Goal: Navigation & Orientation: Find specific page/section

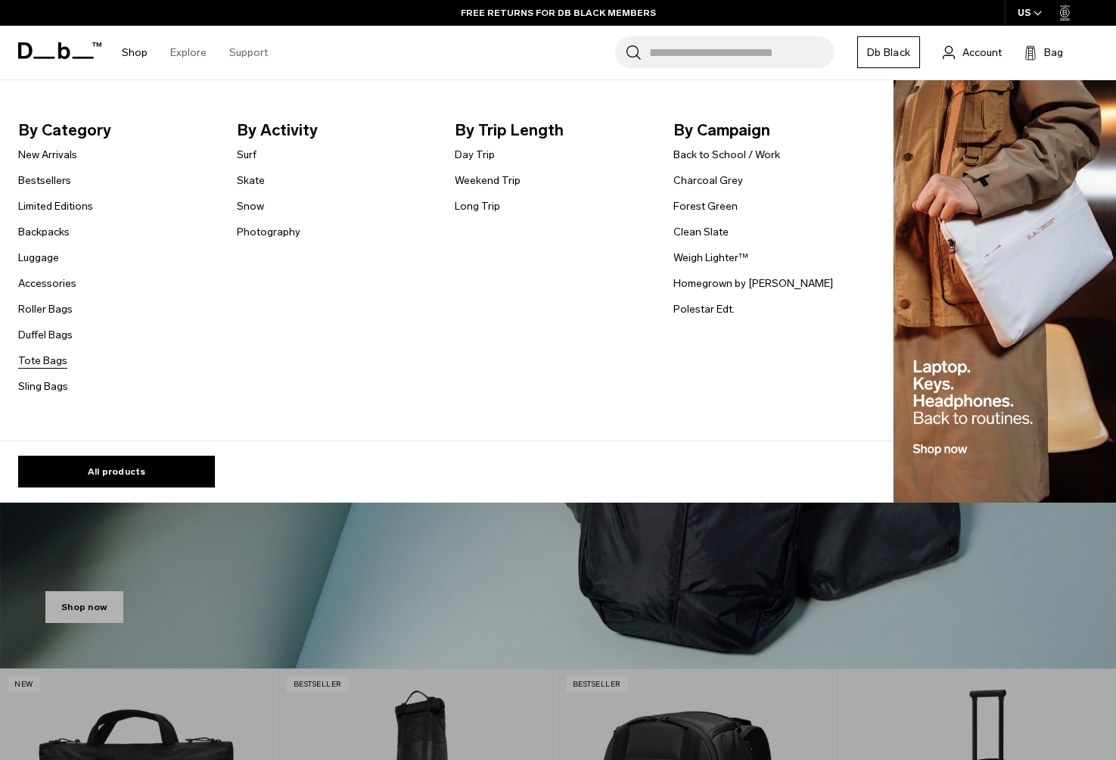
click at [39, 364] on link "Tote Bags" at bounding box center [42, 361] width 49 height 16
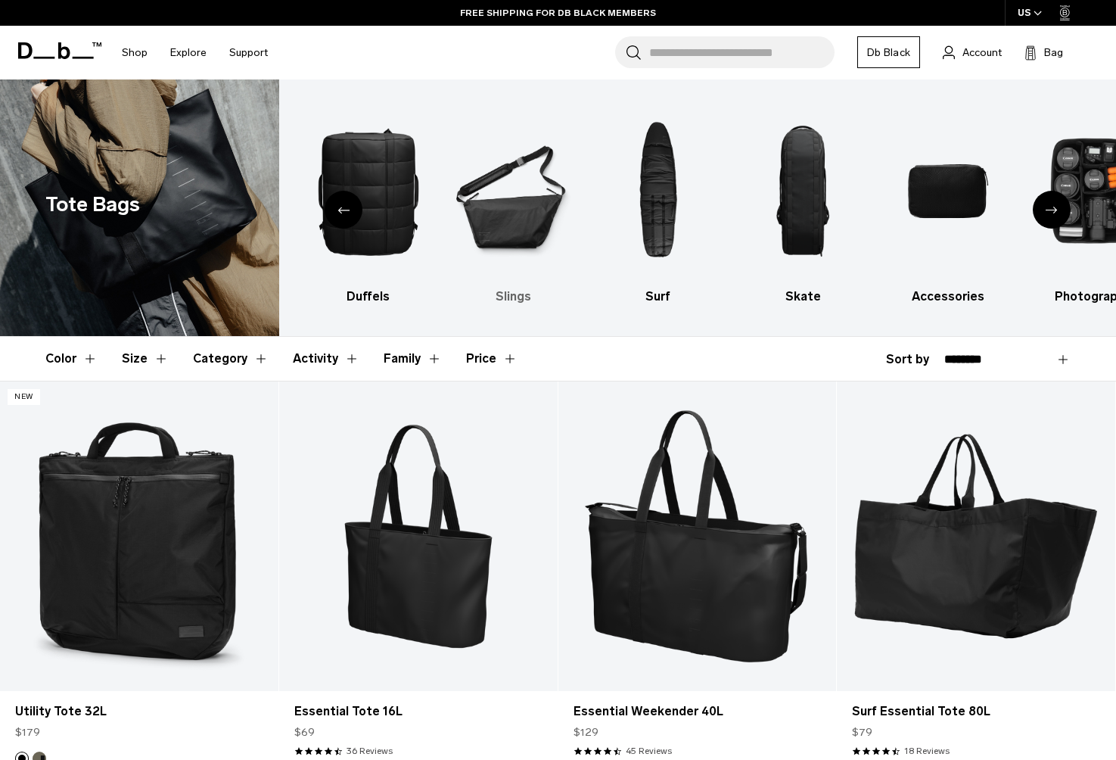
click at [519, 214] on img "6 / 10" at bounding box center [513, 191] width 118 height 178
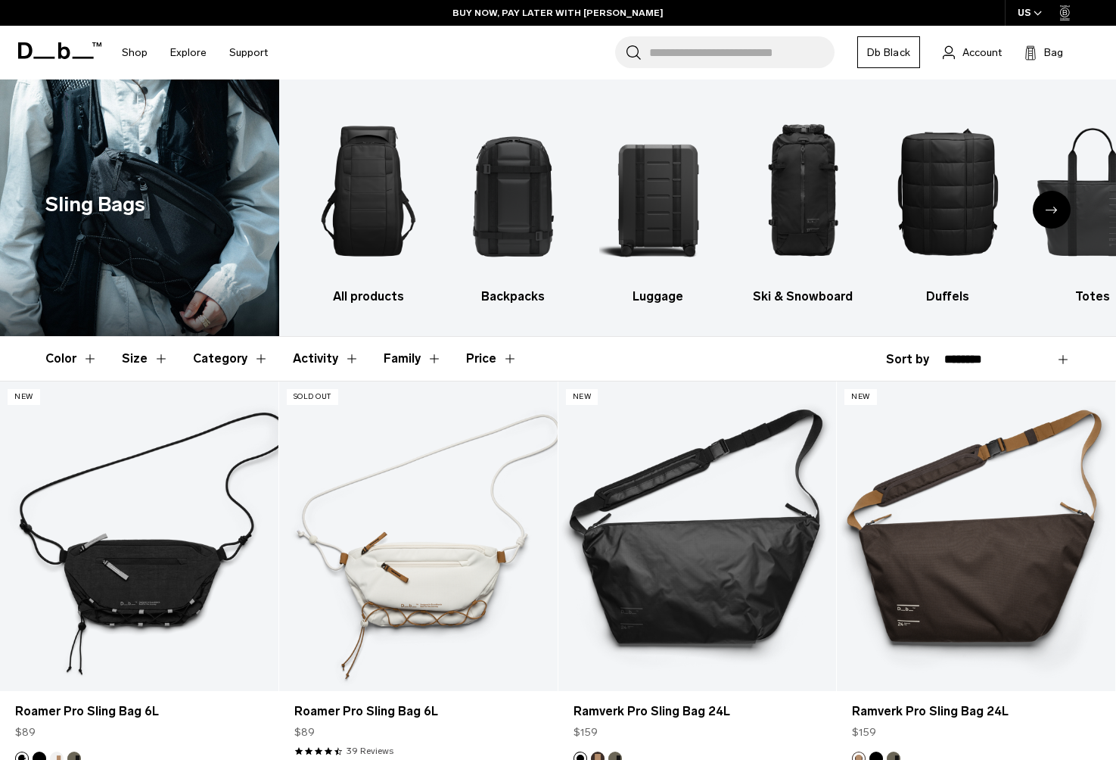
click at [1052, 216] on div "Next slide" at bounding box center [1052, 210] width 38 height 38
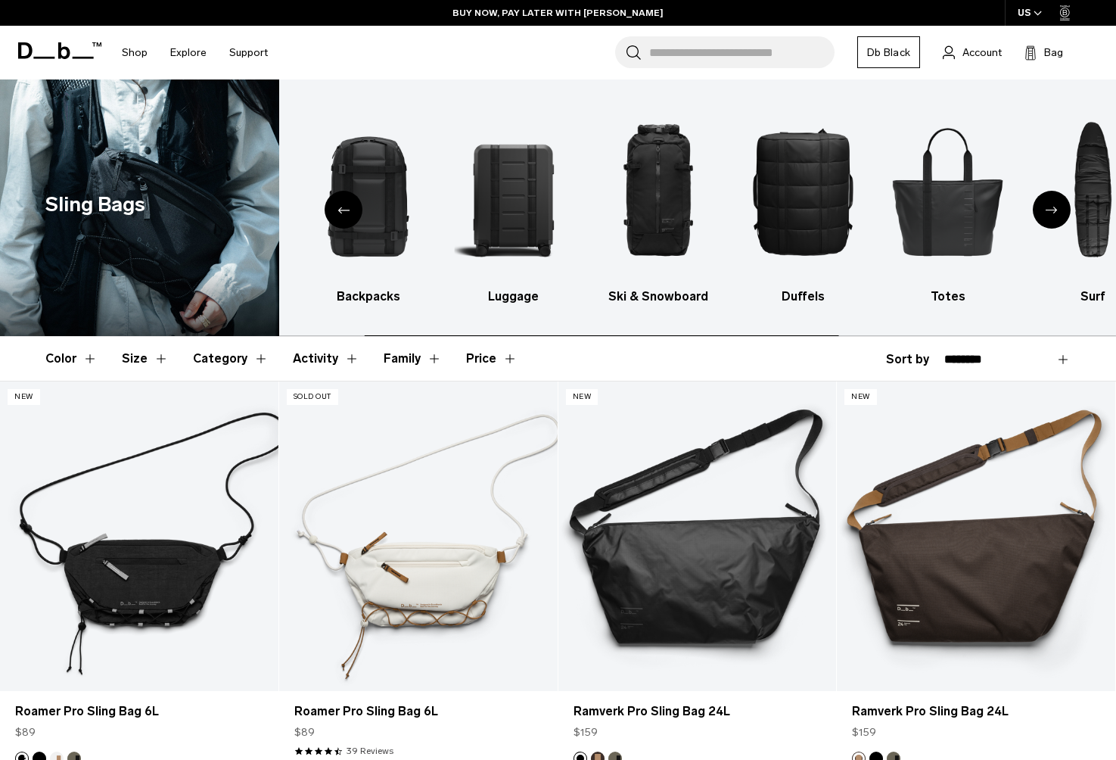
click at [1052, 216] on div "Next slide" at bounding box center [1052, 210] width 38 height 38
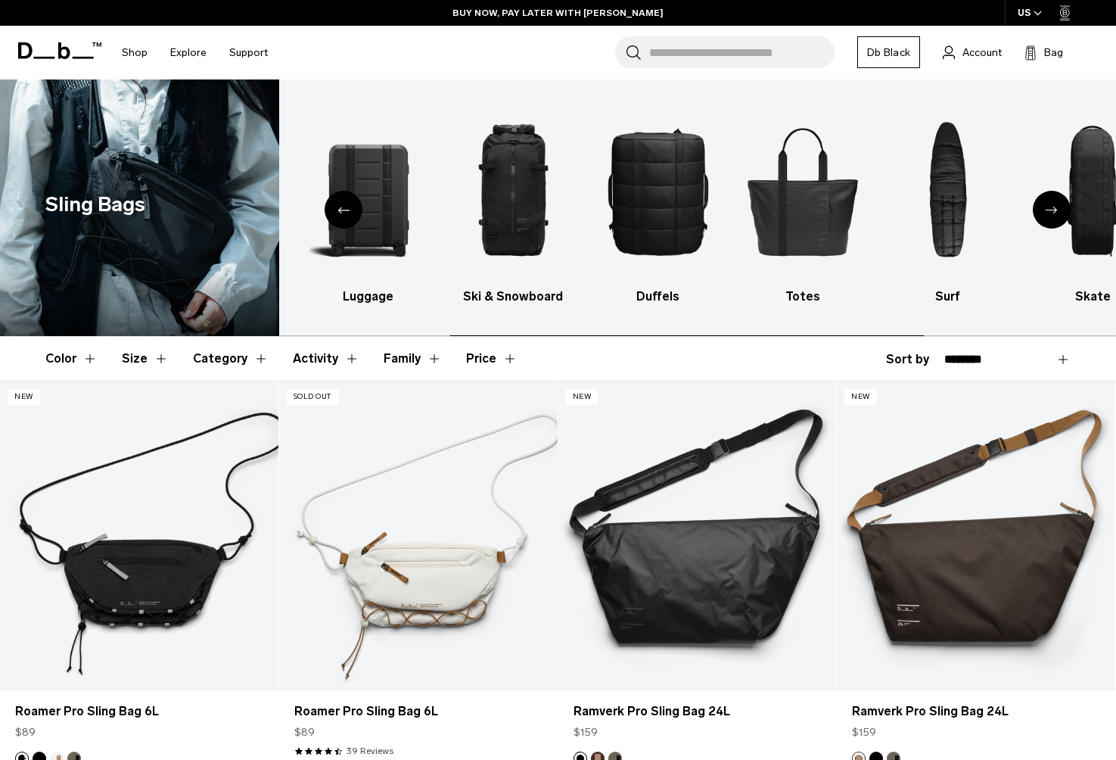
click at [1052, 216] on div "Next slide" at bounding box center [1052, 210] width 38 height 38
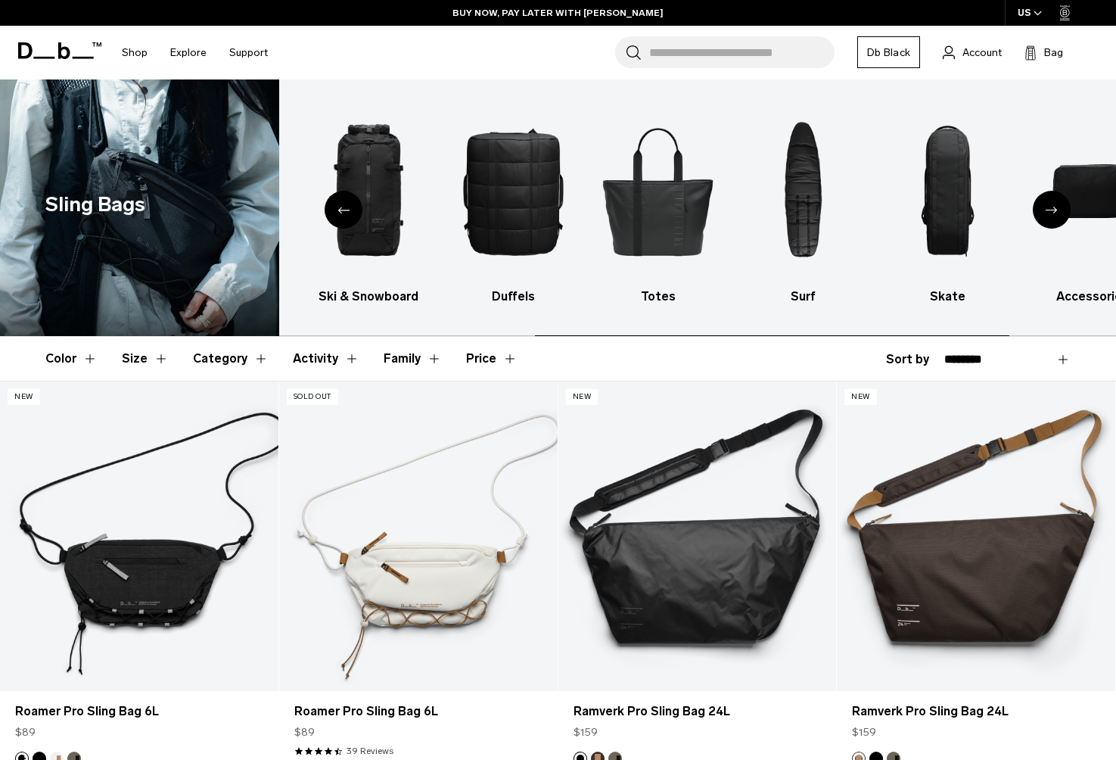
click at [1052, 216] on div "Next slide" at bounding box center [1052, 210] width 38 height 38
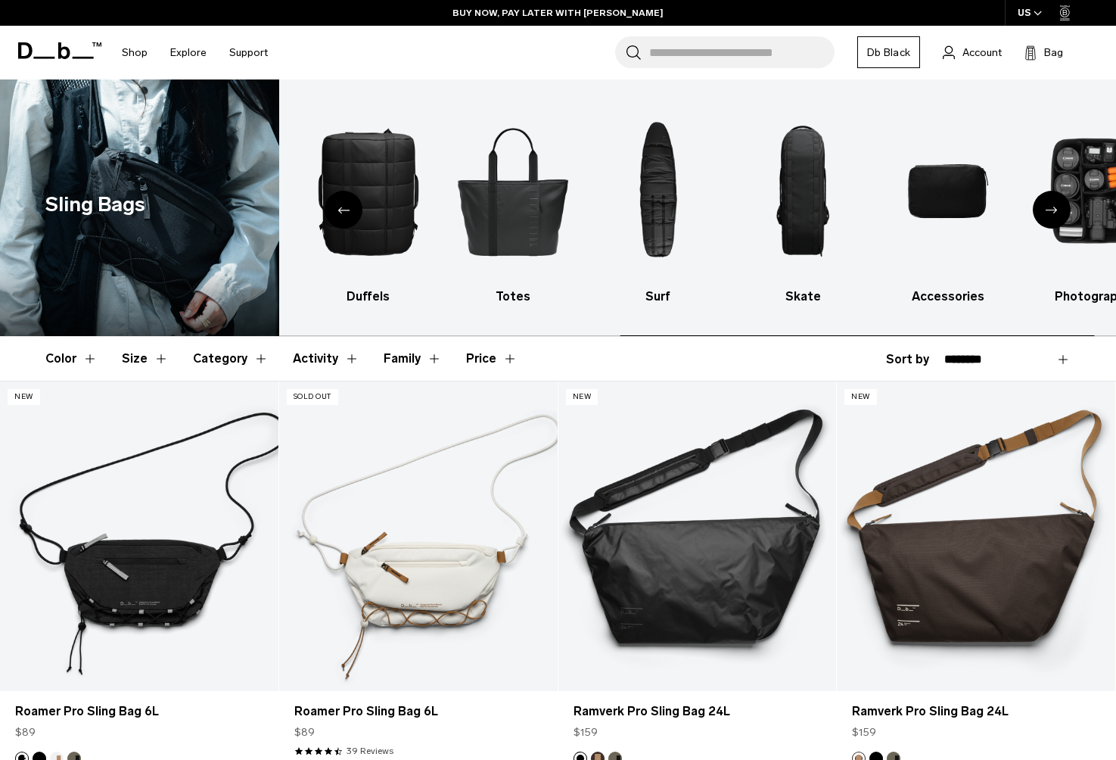
click at [1052, 216] on div "Next slide" at bounding box center [1052, 210] width 38 height 38
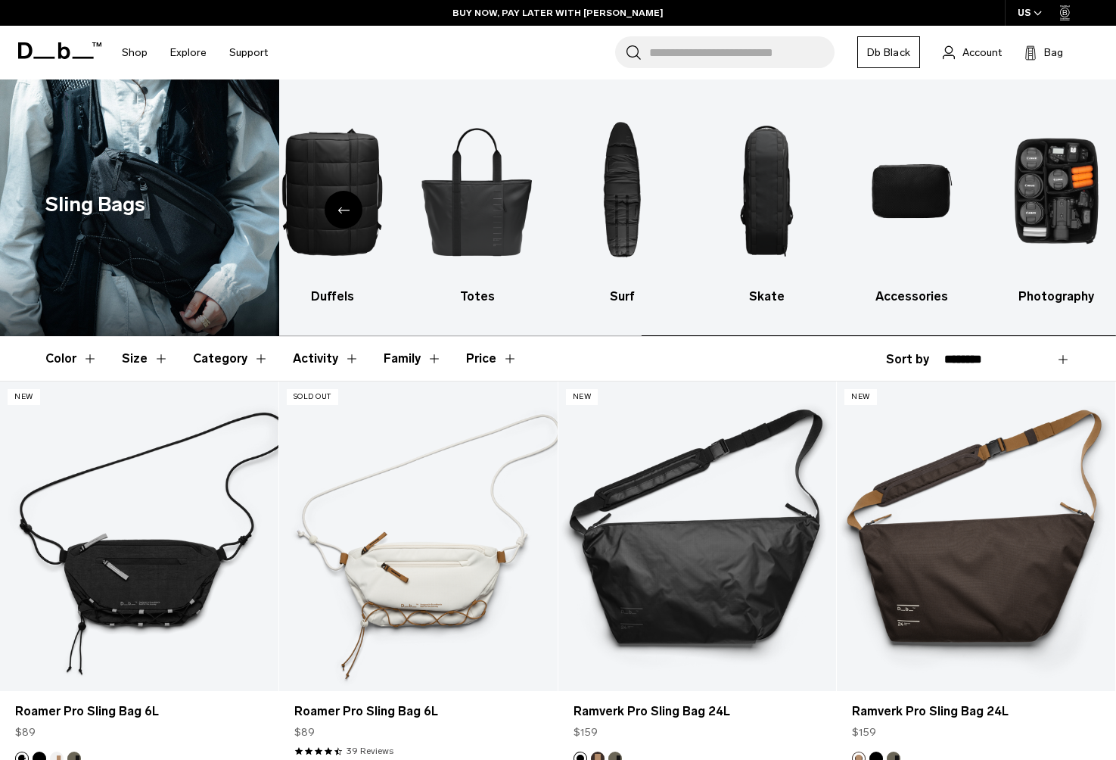
click at [1052, 216] on img "10 / 10" at bounding box center [1056, 191] width 118 height 178
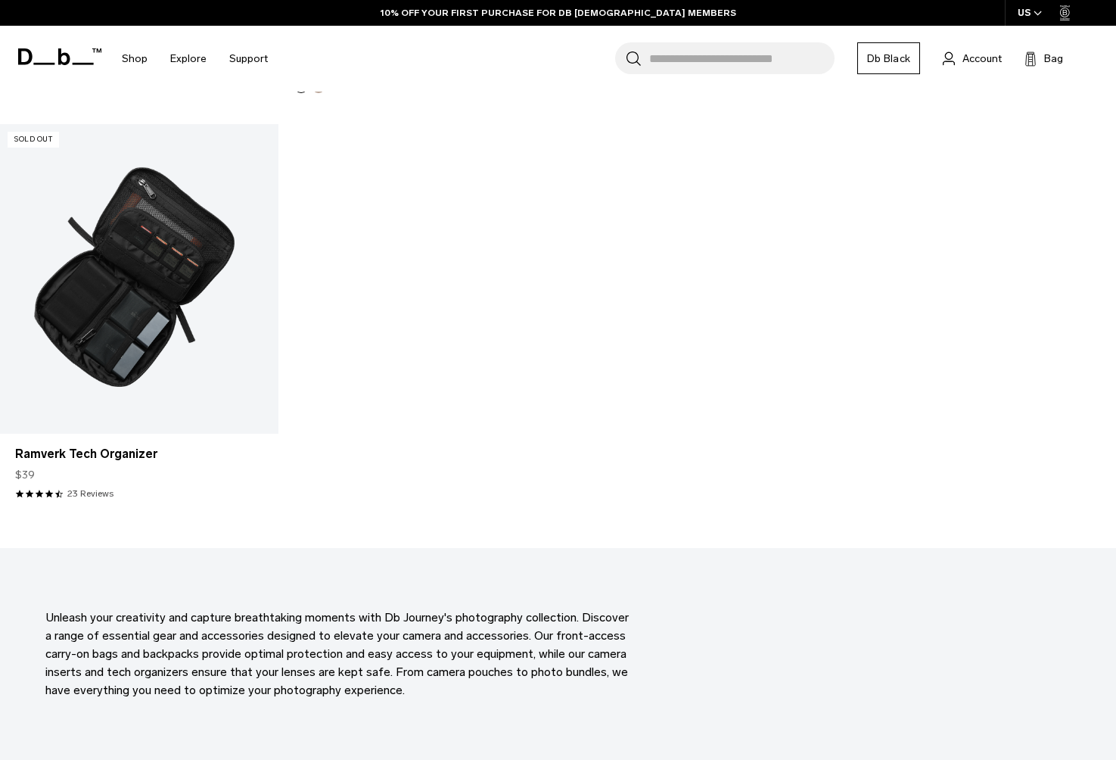
scroll to position [3292, 0]
